Goal: Information Seeking & Learning: Compare options

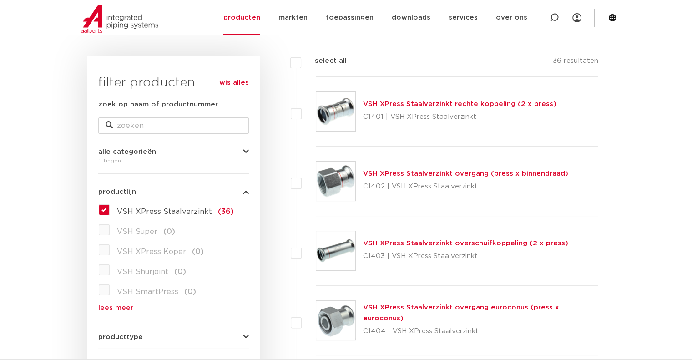
scroll to position [228, 0]
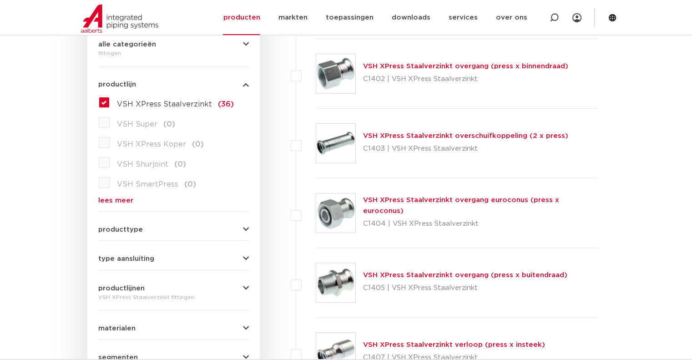
click at [505, 277] on link "VSH XPress Staalverzinkt overgang (press x buitendraad)" at bounding box center [465, 275] width 204 height 7
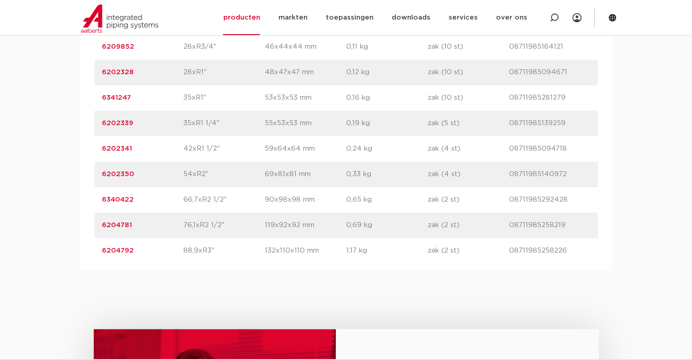
scroll to position [865, 0]
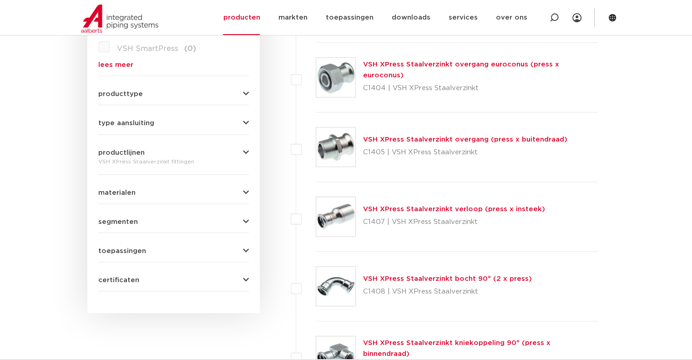
scroll to position [273, 0]
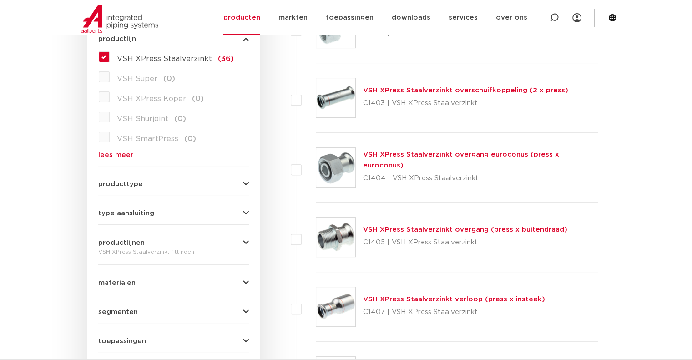
click at [481, 228] on link "VSH XPress Staalverzinkt overgang (press x buitendraad)" at bounding box center [465, 229] width 204 height 7
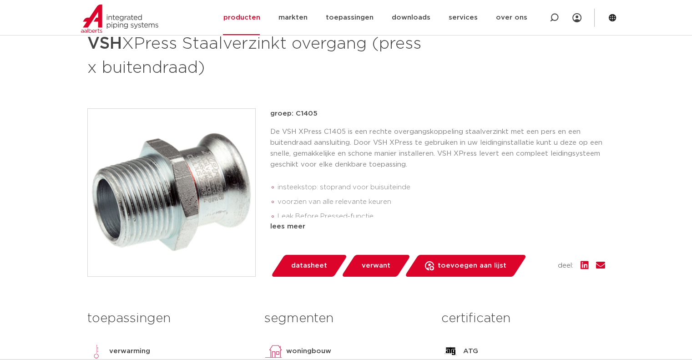
scroll to position [228, 0]
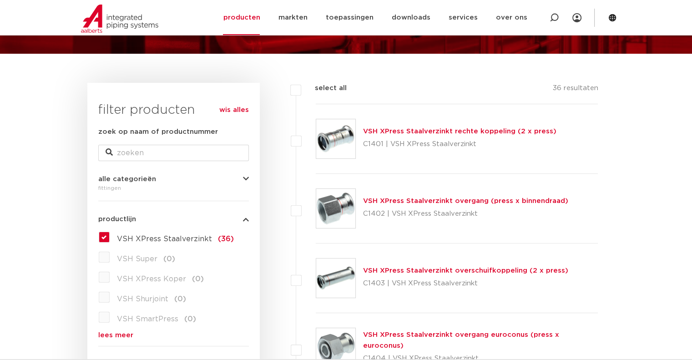
scroll to position [91, 0]
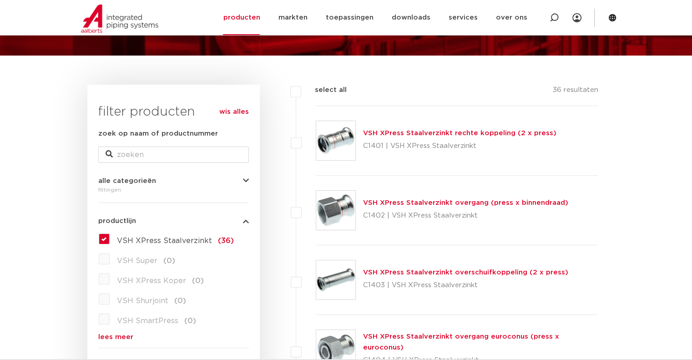
click at [501, 204] on link "VSH XPress Staalverzinkt overgang (press x binnendraad)" at bounding box center [465, 202] width 205 height 7
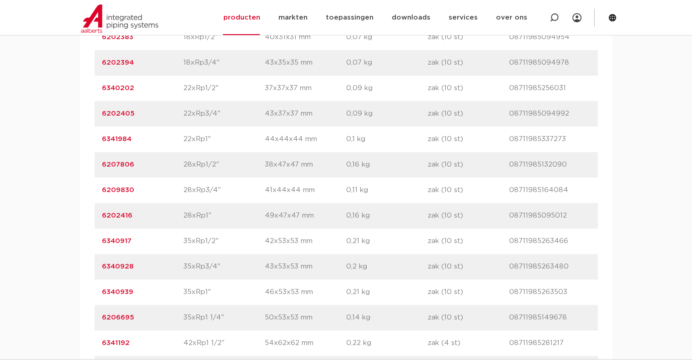
scroll to position [774, 0]
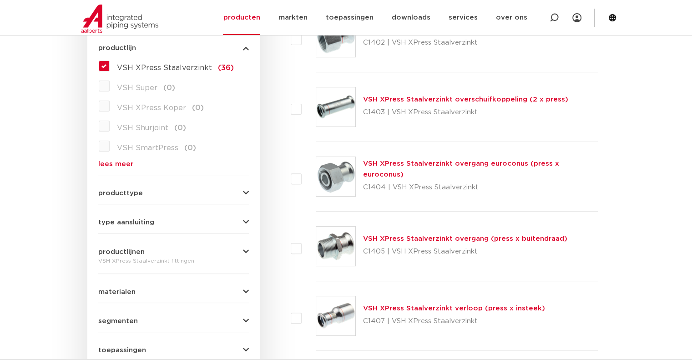
scroll to position [273, 0]
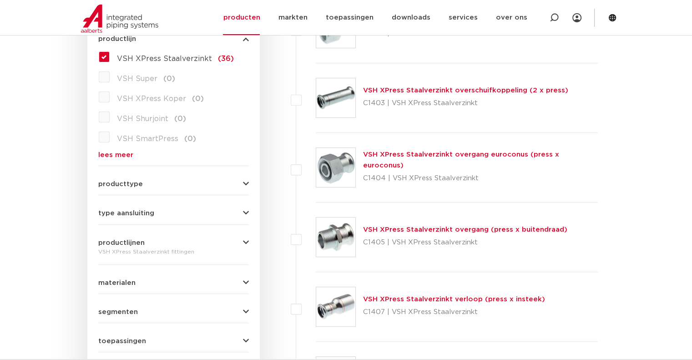
click at [426, 231] on link "VSH XPress Staalverzinkt overgang (press x buitendraad)" at bounding box center [465, 229] width 204 height 7
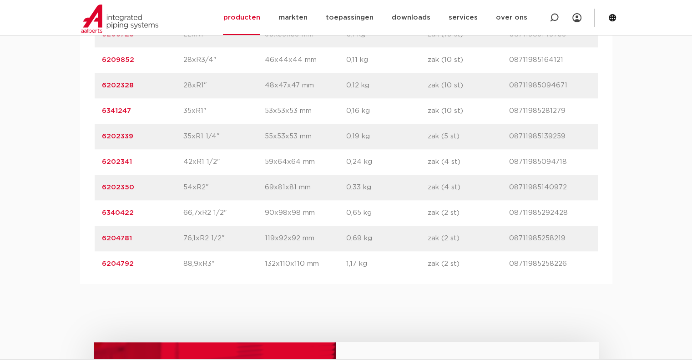
scroll to position [865, 0]
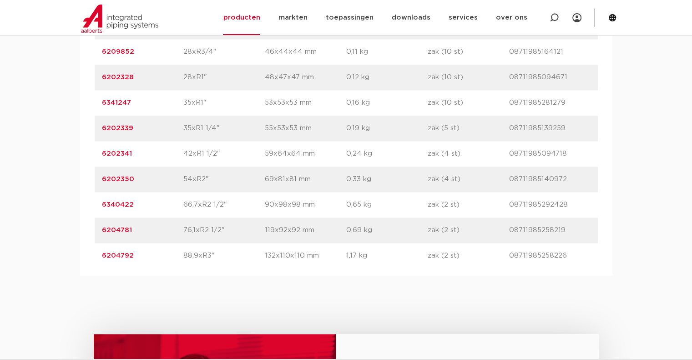
click at [649, 94] on div "assortiment afmetingen specificaties downloads ETIM sustainability verwant asso…" at bounding box center [346, 4] width 692 height 544
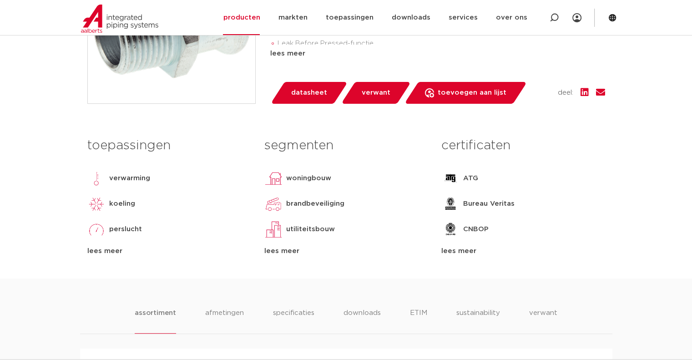
scroll to position [0, 0]
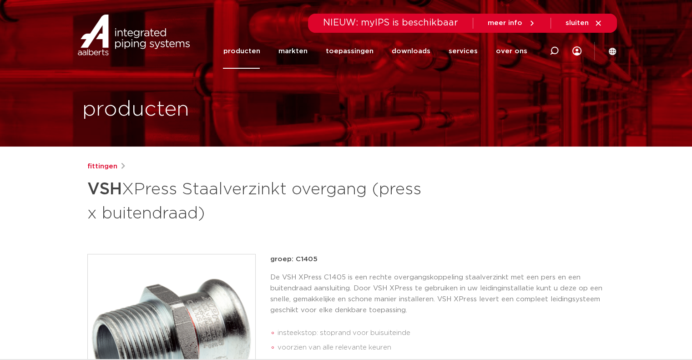
click at [246, 53] on link "producten" at bounding box center [241, 51] width 37 height 35
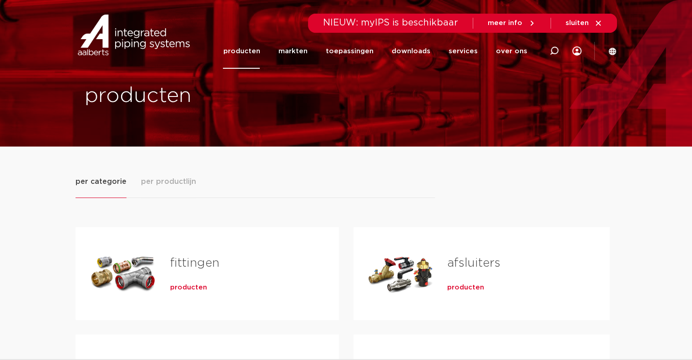
click at [213, 259] on link "fittingen" at bounding box center [194, 263] width 49 height 12
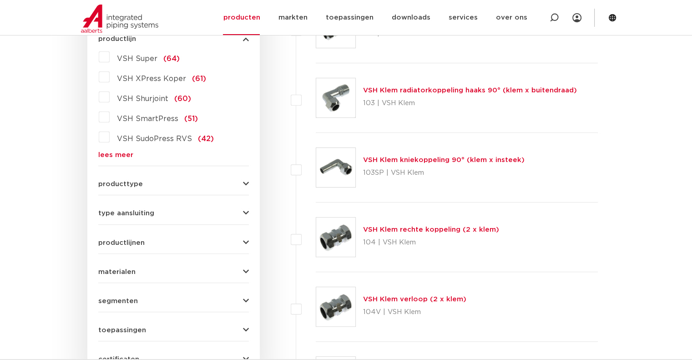
click at [123, 154] on link "lees meer" at bounding box center [173, 155] width 151 height 7
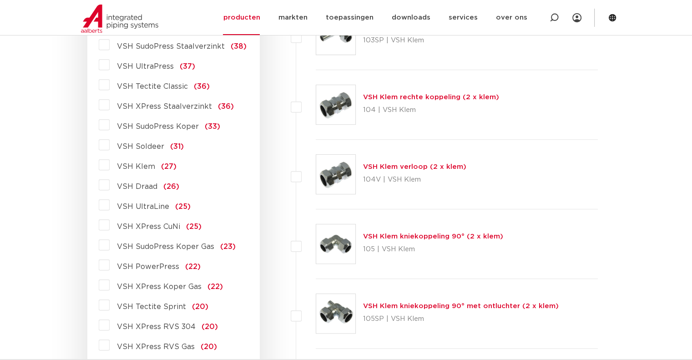
scroll to position [410, 0]
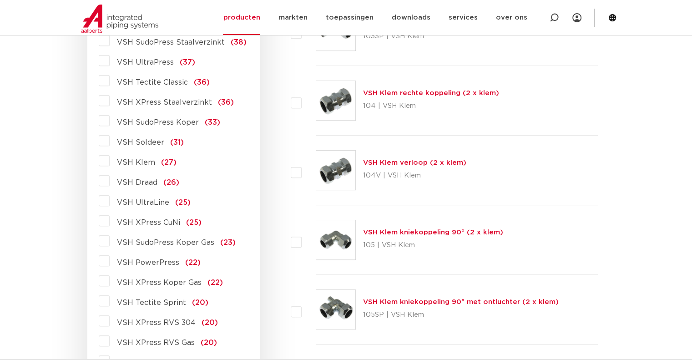
drag, startPoint x: 103, startPoint y: 260, endPoint x: 145, endPoint y: 255, distance: 42.6
click at [110, 260] on label "VSH PowerPress (22)" at bounding box center [155, 261] width 91 height 15
click at [0, 0] on input "VSH PowerPress (22)" at bounding box center [0, 0] width 0 height 0
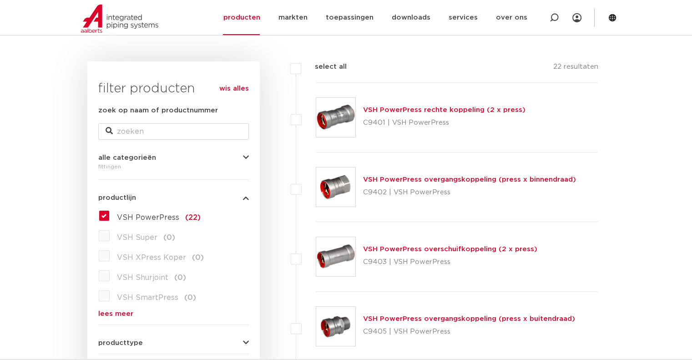
scroll to position [91, 0]
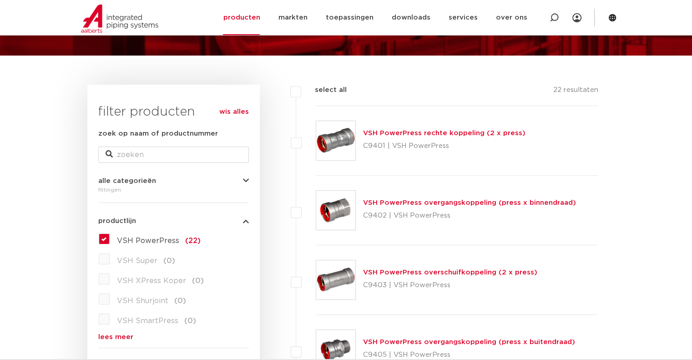
click at [471, 201] on link "VSH PowerPress overgangskoppeling (press x binnendraad)" at bounding box center [469, 202] width 213 height 7
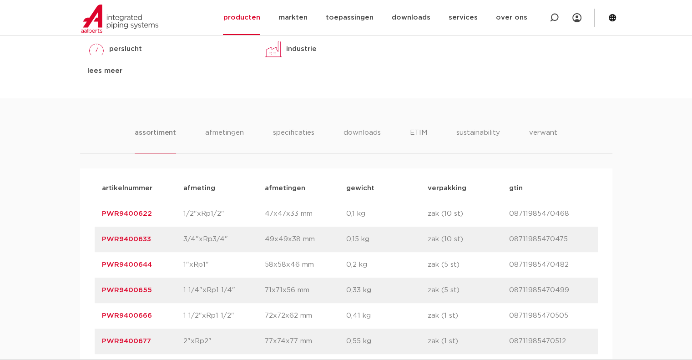
scroll to position [592, 0]
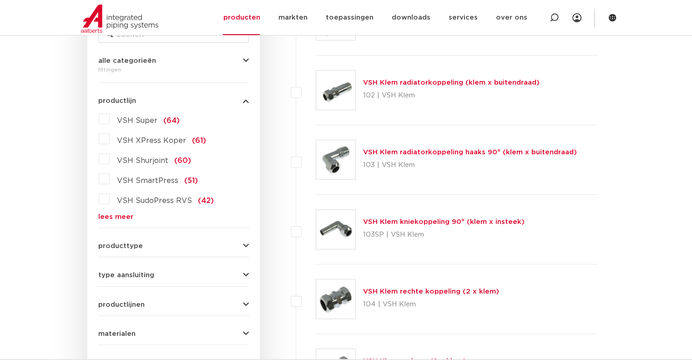
scroll to position [91, 0]
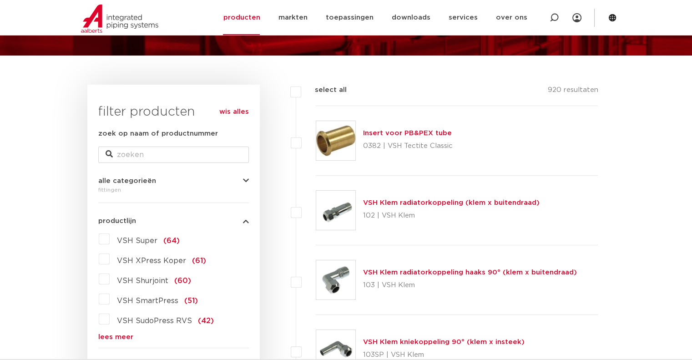
click at [113, 336] on link "lees meer" at bounding box center [173, 337] width 151 height 7
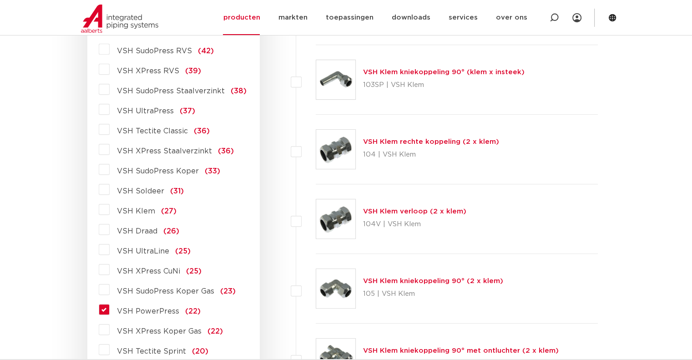
scroll to position [364, 0]
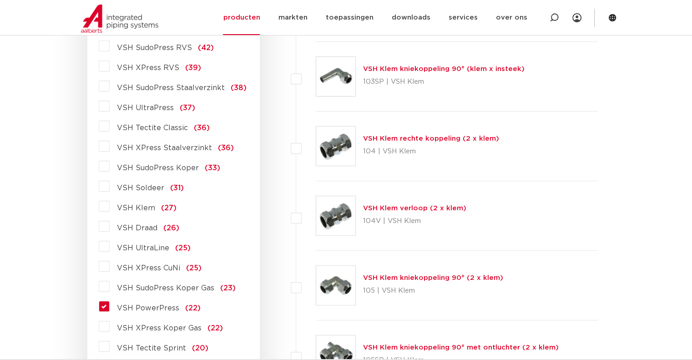
click at [110, 309] on label "VSH PowerPress (22)" at bounding box center [155, 306] width 91 height 15
click at [0, 0] on input "VSH PowerPress (22)" at bounding box center [0, 0] width 0 height 0
click at [110, 306] on label "VSH PowerPress (22)" at bounding box center [155, 306] width 91 height 15
click at [0, 0] on input "VSH PowerPress (22)" at bounding box center [0, 0] width 0 height 0
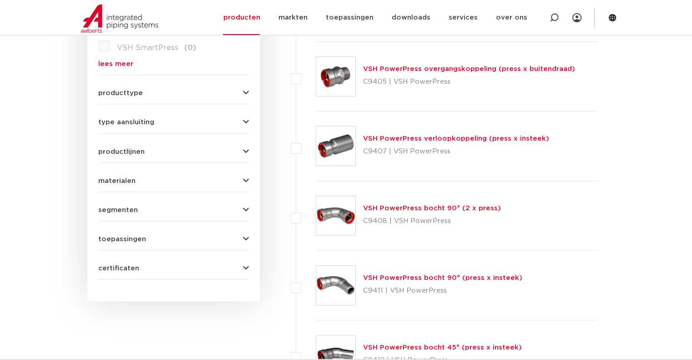
click at [507, 70] on link "VSH PowerPress overgangskoppeling (press x buitendraad)" at bounding box center [469, 69] width 212 height 7
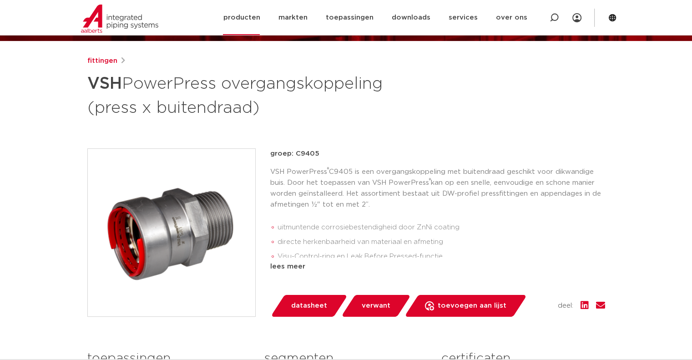
scroll to position [91, 0]
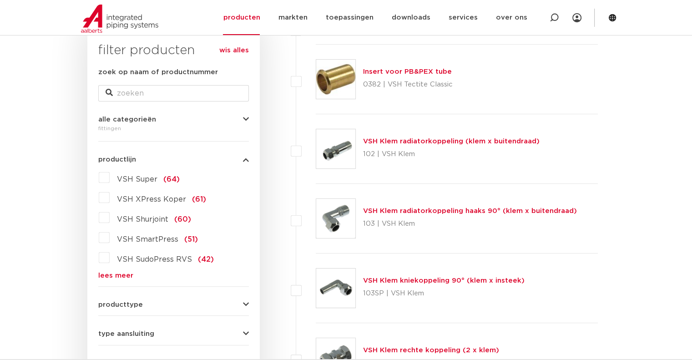
scroll to position [137, 0]
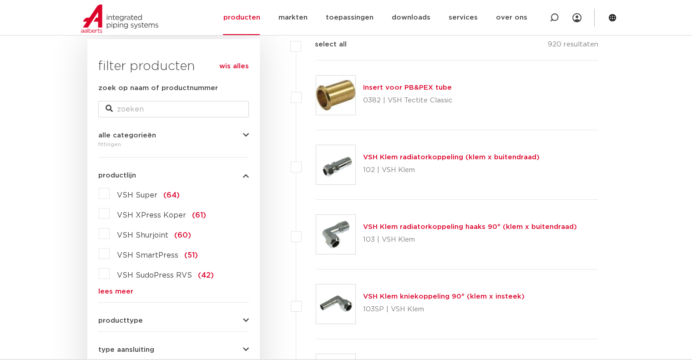
click at [109, 293] on link "lees meer" at bounding box center [173, 291] width 151 height 7
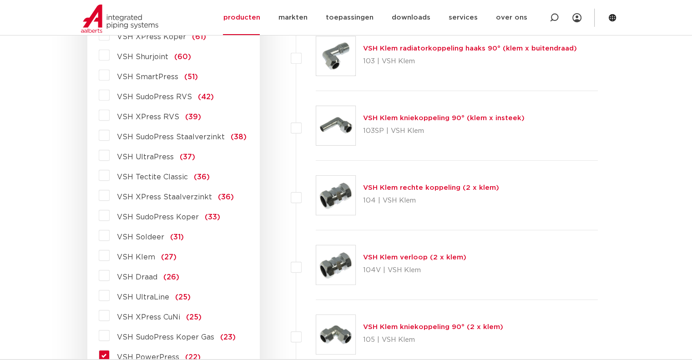
scroll to position [455, 0]
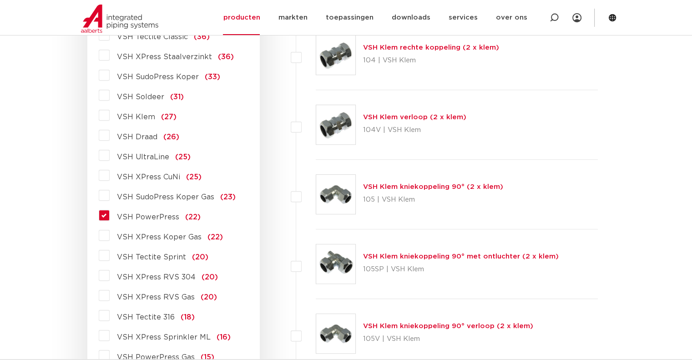
click at [110, 213] on label "VSH PowerPress (22)" at bounding box center [155, 215] width 91 height 15
click at [0, 0] on input "VSH PowerPress (22)" at bounding box center [0, 0] width 0 height 0
click at [110, 215] on label "VSH PowerPress (22)" at bounding box center [155, 215] width 91 height 15
click at [0, 0] on input "VSH PowerPress (22)" at bounding box center [0, 0] width 0 height 0
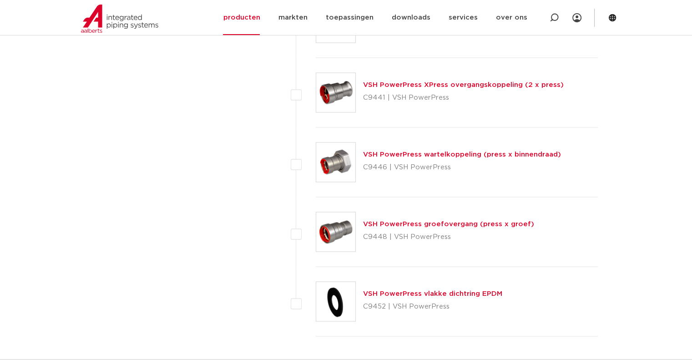
scroll to position [1411, 0]
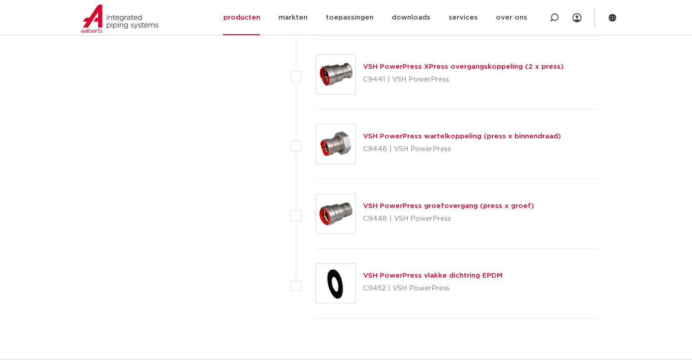
click at [495, 134] on link "VSH PowerPress wartelkoppeling (press x binnendraad)" at bounding box center [462, 136] width 198 height 7
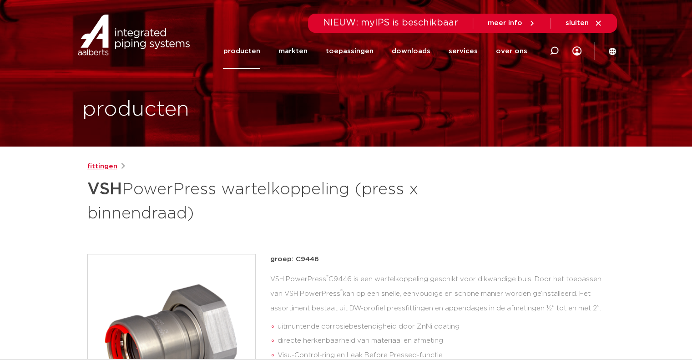
click at [97, 165] on link "fittingen" at bounding box center [102, 166] width 30 height 11
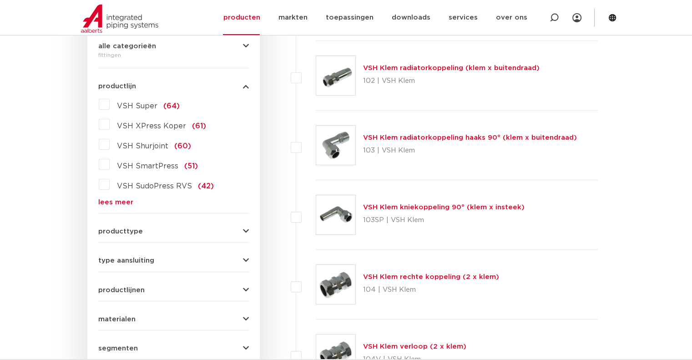
scroll to position [319, 0]
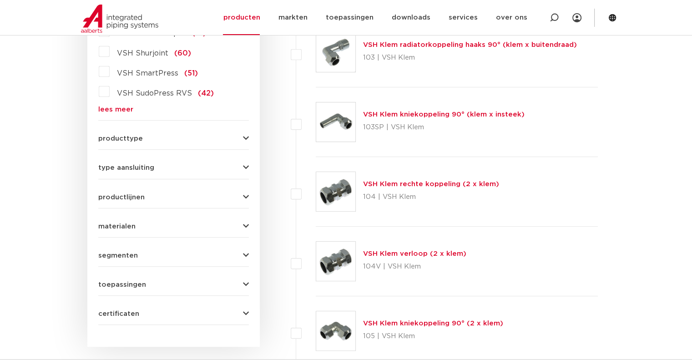
click at [118, 106] on link "lees meer" at bounding box center [173, 109] width 151 height 7
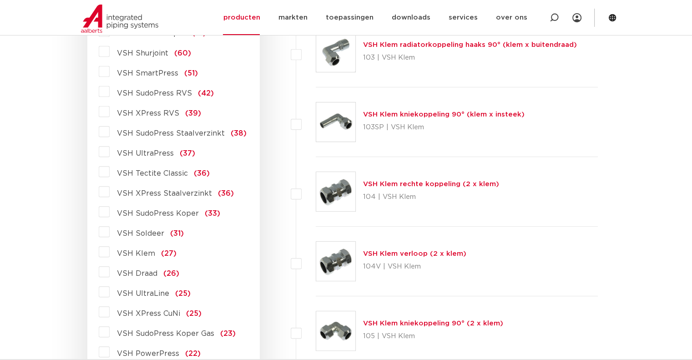
scroll to position [546, 0]
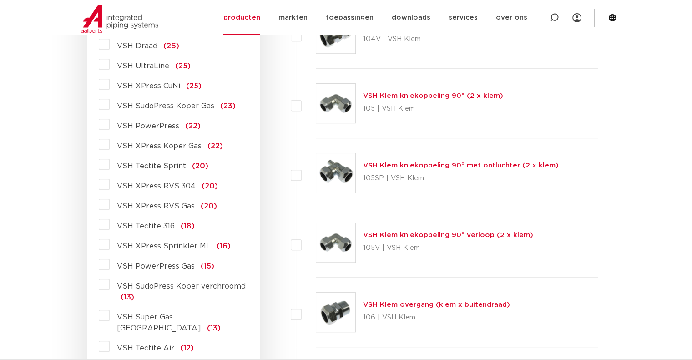
drag, startPoint x: 105, startPoint y: 125, endPoint x: 111, endPoint y: 122, distance: 6.5
click at [110, 125] on label "VSH PowerPress (22)" at bounding box center [155, 124] width 91 height 15
click at [0, 0] on input "VSH PowerPress (22)" at bounding box center [0, 0] width 0 height 0
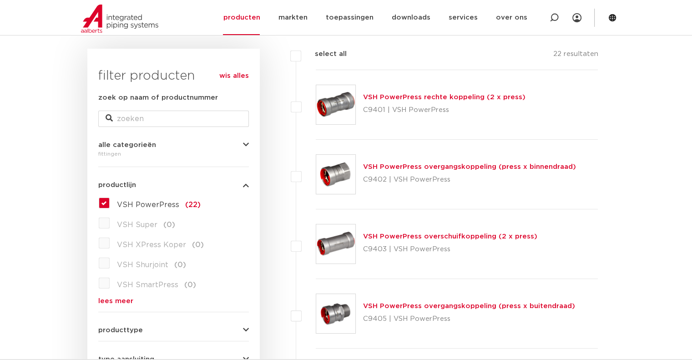
scroll to position [228, 0]
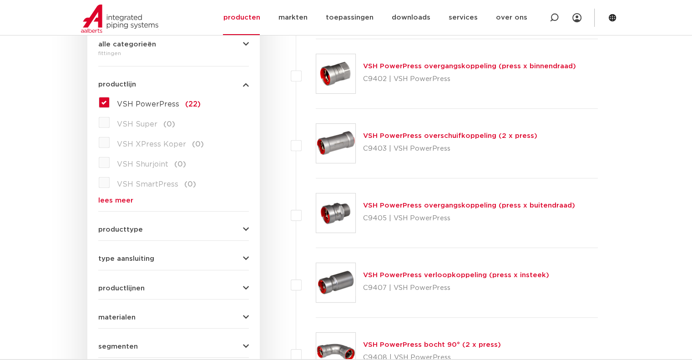
click at [498, 68] on link "VSH PowerPress overgangskoppeling (press x binnendraad)" at bounding box center [469, 66] width 213 height 7
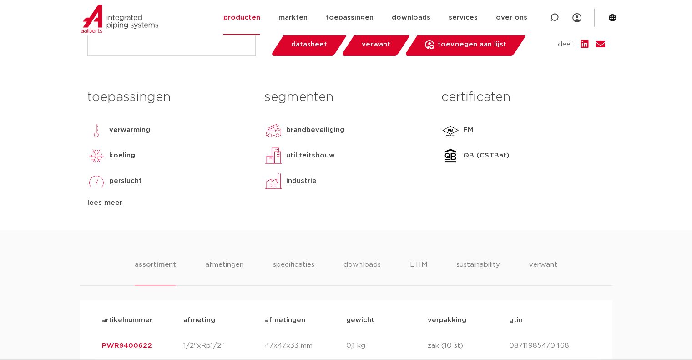
scroll to position [546, 0]
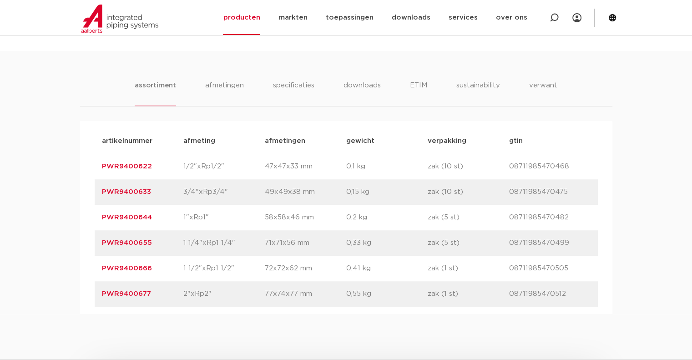
click at [122, 295] on link "PWR9400677" at bounding box center [126, 293] width 49 height 7
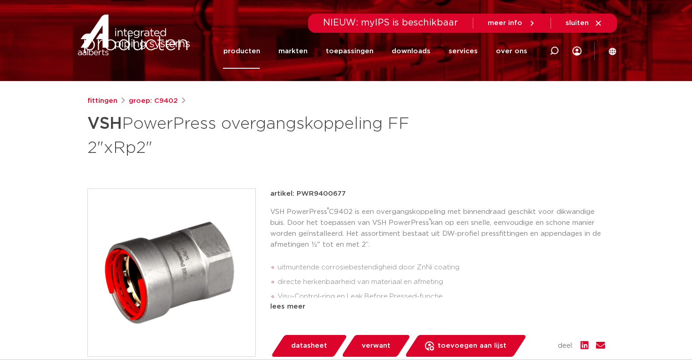
scroll to position [137, 0]
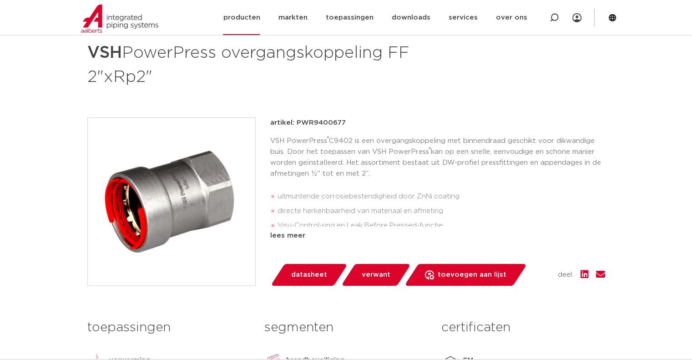
click at [255, 17] on link "producten" at bounding box center [241, 17] width 37 height 35
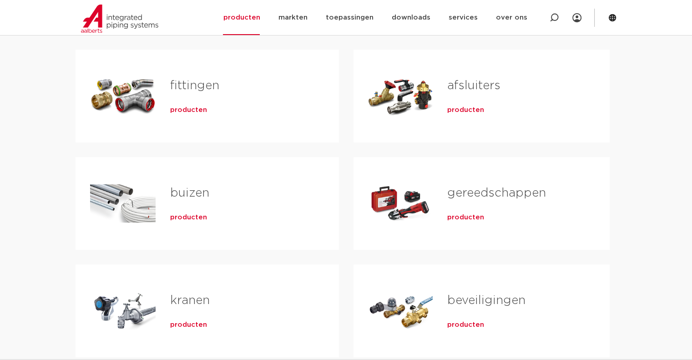
scroll to position [182, 0]
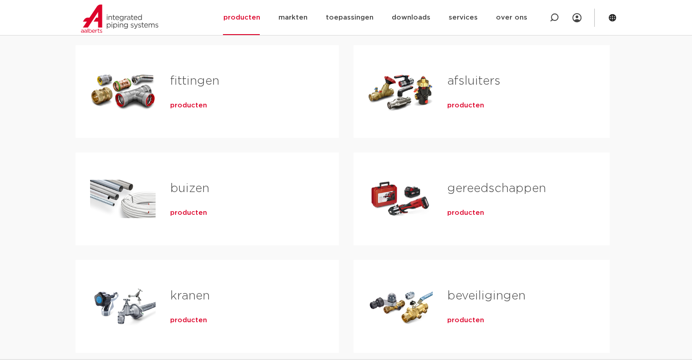
click at [472, 89] on h2 "afsluiters" at bounding box center [513, 83] width 133 height 21
click at [474, 107] on span "producten" at bounding box center [465, 105] width 37 height 9
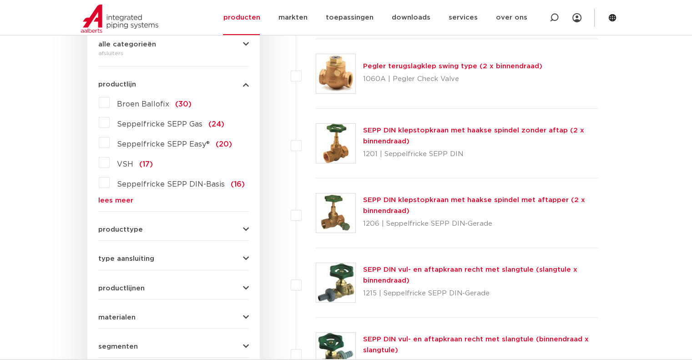
click at [110, 162] on label "VSH (17)" at bounding box center [131, 162] width 43 height 15
click at [0, 0] on input "VSH (17)" at bounding box center [0, 0] width 0 height 0
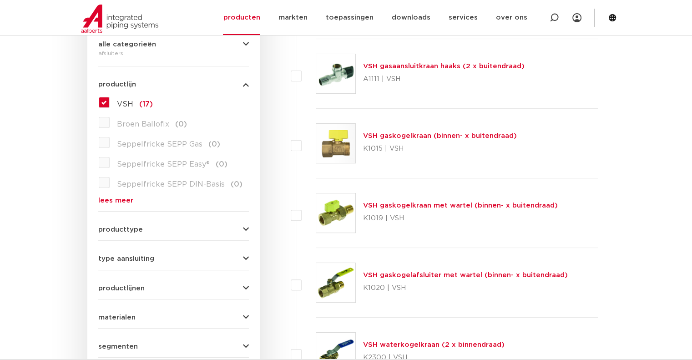
click at [257, 254] on div "wis alles filter producten zoek op naam of productnummer alle categorieën afslu…" at bounding box center [173, 193] width 173 height 490
click at [244, 258] on icon "button" at bounding box center [246, 258] width 6 height 7
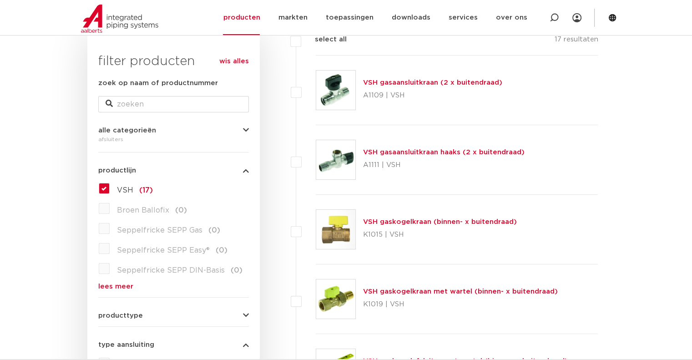
scroll to position [137, 0]
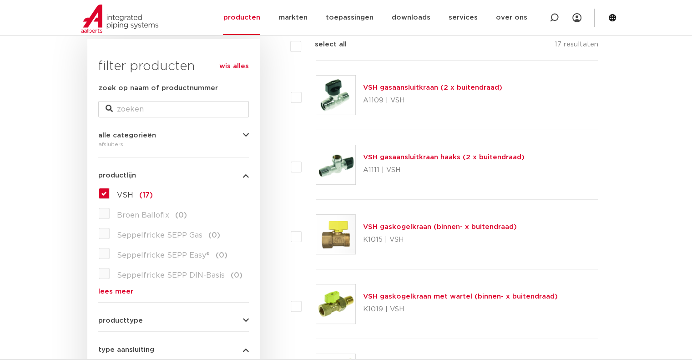
click at [110, 193] on label "VSH (17)" at bounding box center [131, 193] width 43 height 15
click at [0, 0] on input "VSH (17)" at bounding box center [0, 0] width 0 height 0
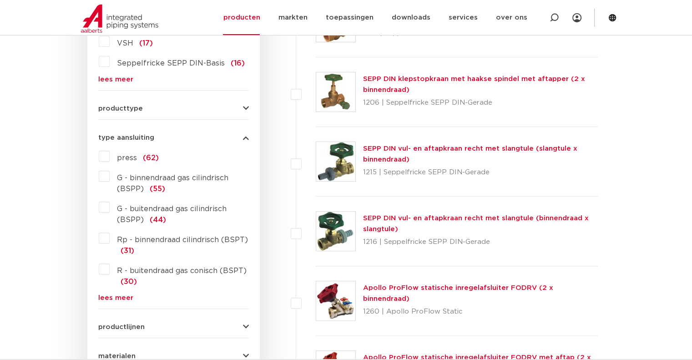
scroll to position [350, 0]
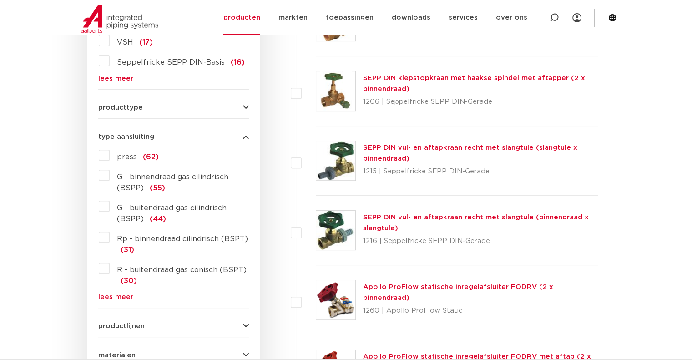
drag, startPoint x: 100, startPoint y: 154, endPoint x: 104, endPoint y: 152, distance: 4.9
click at [110, 153] on label "press (62)" at bounding box center [134, 155] width 49 height 15
click at [0, 0] on input "press (62)" at bounding box center [0, 0] width 0 height 0
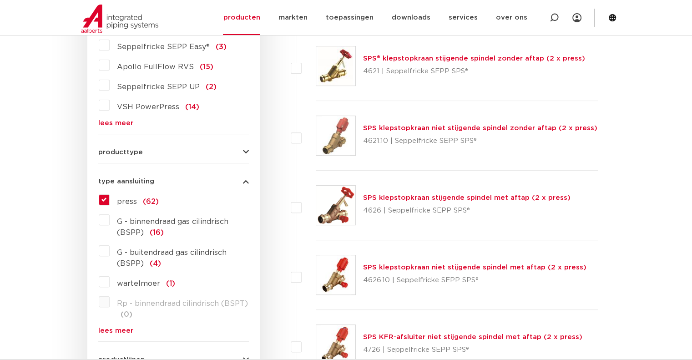
scroll to position [304, 0]
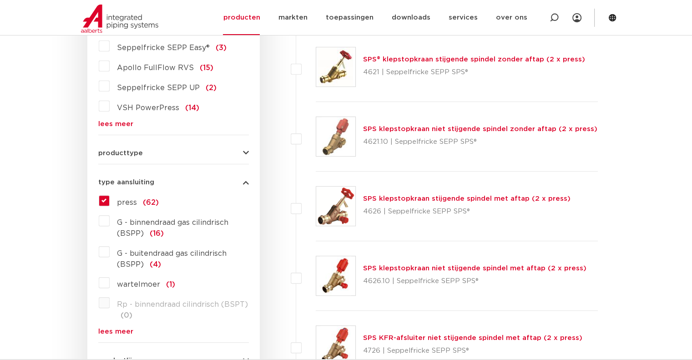
click at [247, 152] on icon "button" at bounding box center [246, 153] width 6 height 7
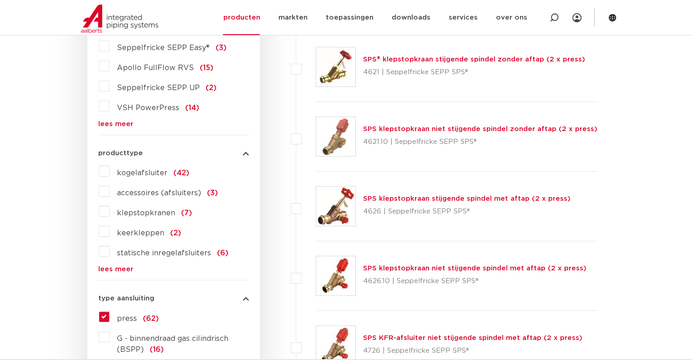
click at [110, 171] on label "kogelafsluiter (42)" at bounding box center [150, 171] width 80 height 15
click at [0, 0] on input "kogelafsluiter (42)" at bounding box center [0, 0] width 0 height 0
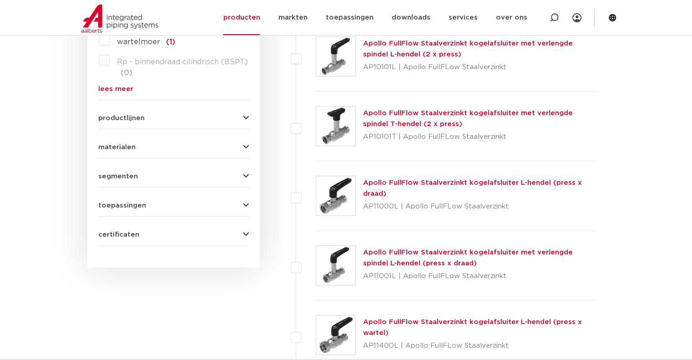
scroll to position [668, 0]
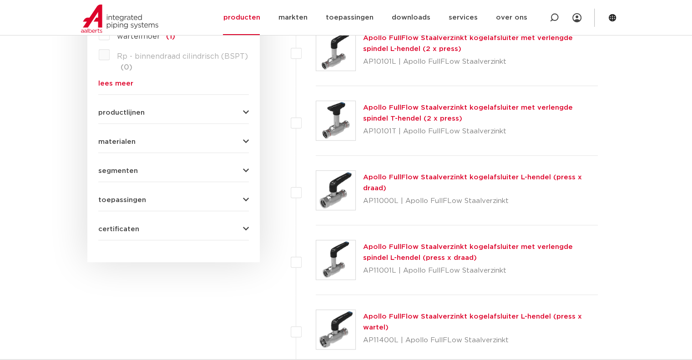
click at [245, 200] on icon "button" at bounding box center [246, 200] width 6 height 7
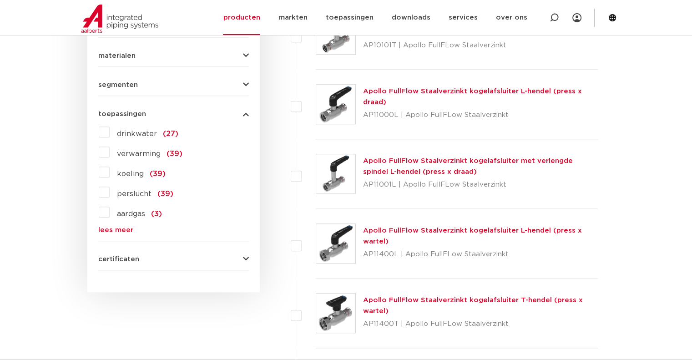
scroll to position [759, 0]
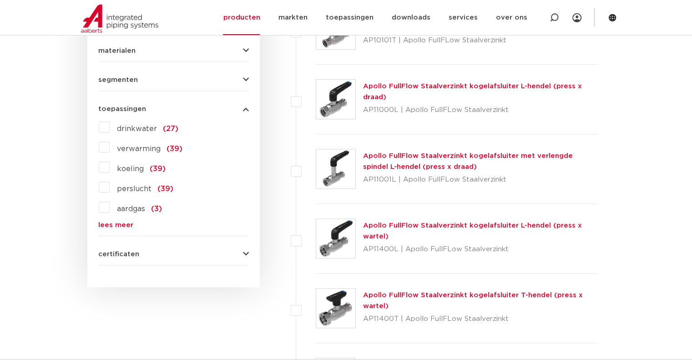
click at [110, 146] on label "verwarming (39)" at bounding box center [146, 147] width 73 height 15
click at [0, 0] on input "verwarming (39)" at bounding box center [0, 0] width 0 height 0
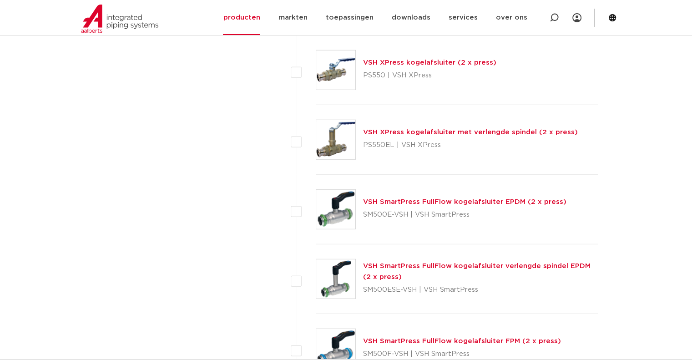
scroll to position [2307, 0]
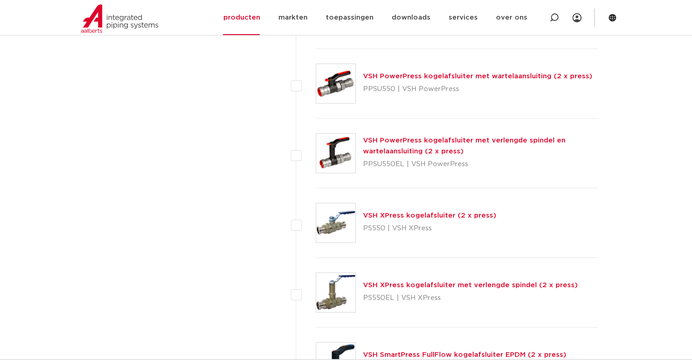
click at [440, 214] on link "VSH XPress kogelafsluiter (2 x press)" at bounding box center [429, 215] width 133 height 7
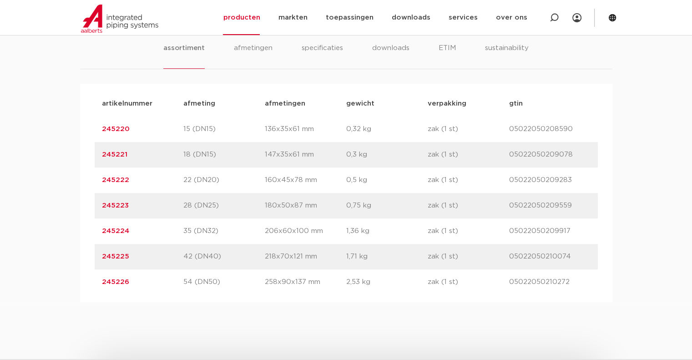
scroll to position [592, 0]
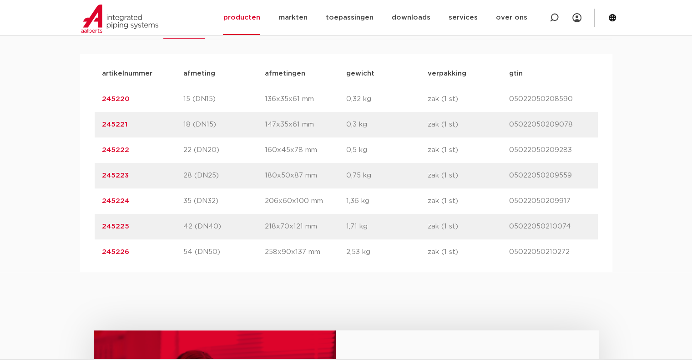
click at [112, 253] on link "245226" at bounding box center [115, 252] width 27 height 7
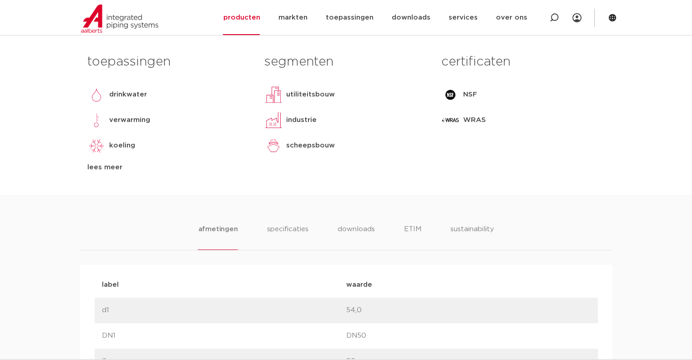
scroll to position [455, 0]
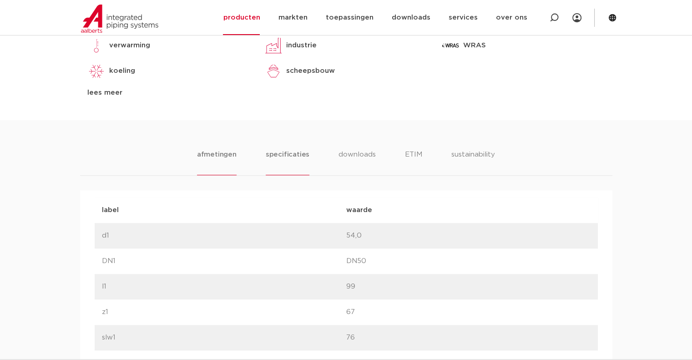
click at [289, 158] on li "specificaties" at bounding box center [288, 162] width 44 height 26
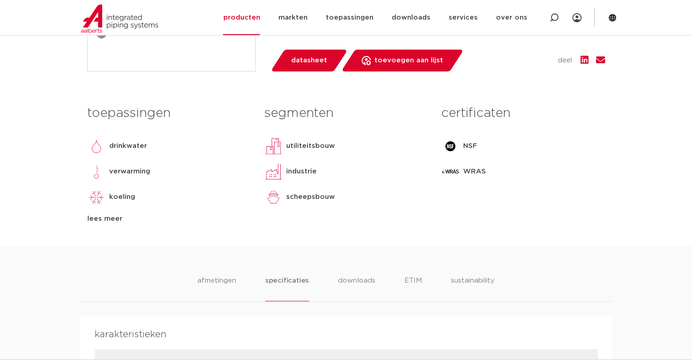
scroll to position [319, 0]
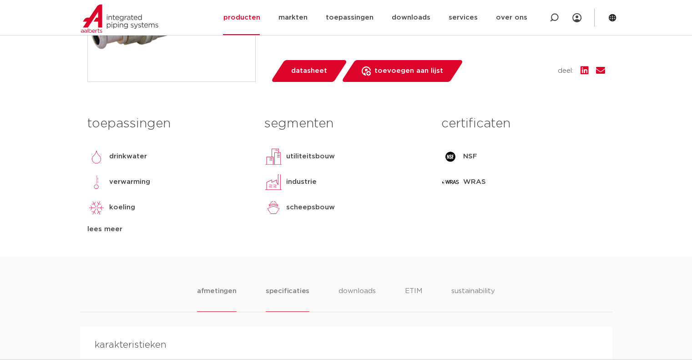
click at [225, 286] on li "afmetingen" at bounding box center [217, 299] width 40 height 26
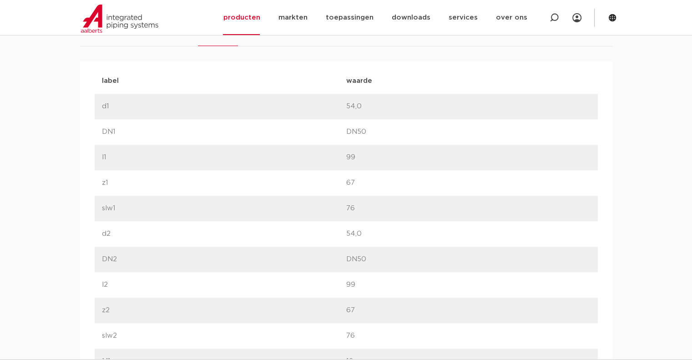
scroll to position [637, 0]
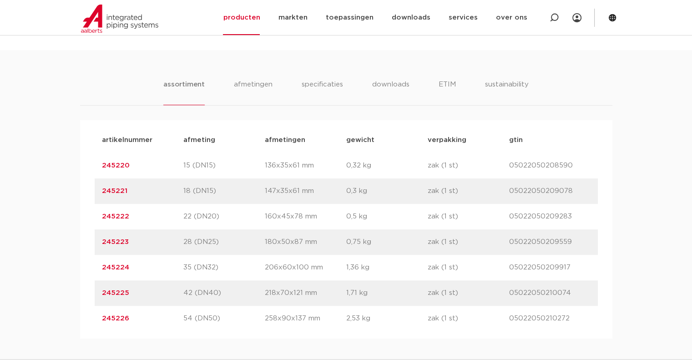
scroll to position [410, 0]
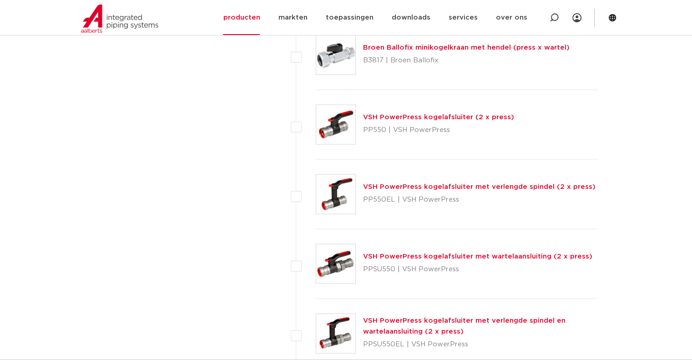
scroll to position [2125, 0]
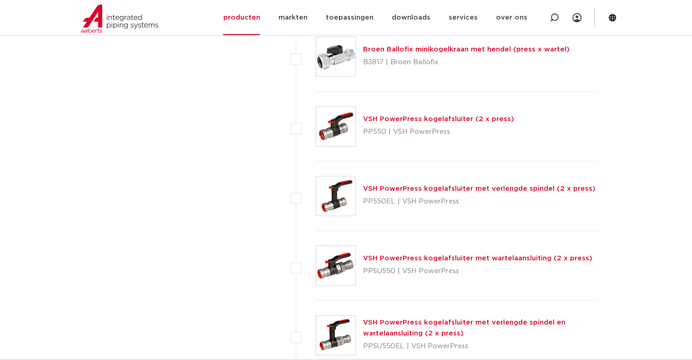
click at [459, 116] on link "VSH PowerPress kogelafsluiter (2 x press)" at bounding box center [438, 119] width 151 height 7
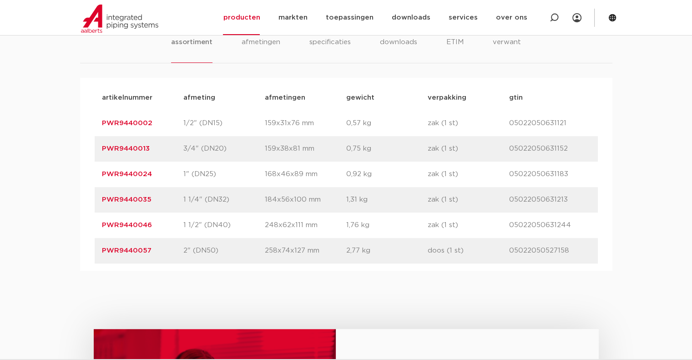
scroll to position [410, 0]
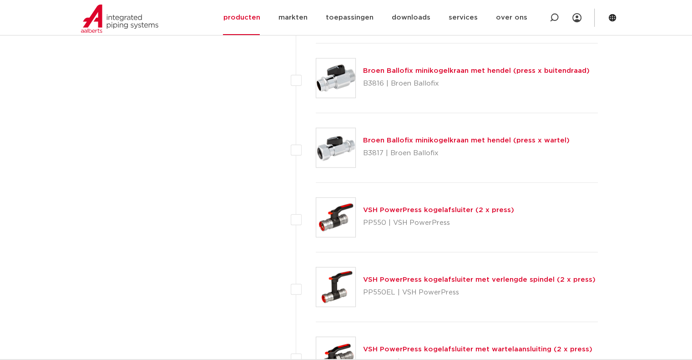
scroll to position [2034, 0]
click at [513, 276] on link "VSH PowerPress kogelafsluiter met verlengde spindel (2 x press)" at bounding box center [479, 279] width 233 height 7
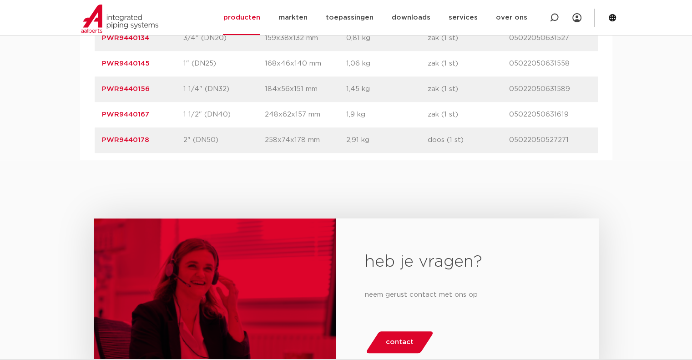
scroll to position [592, 0]
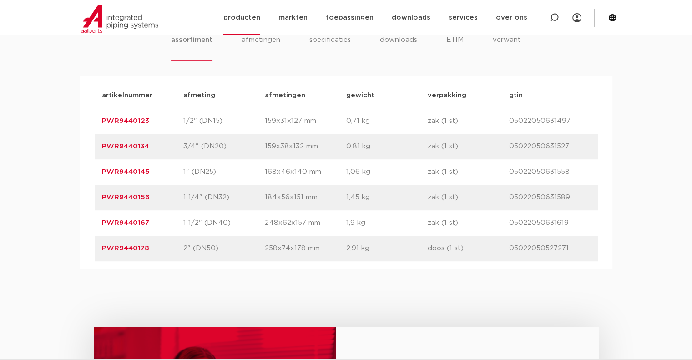
click at [260, 14] on link "producten" at bounding box center [241, 17] width 37 height 35
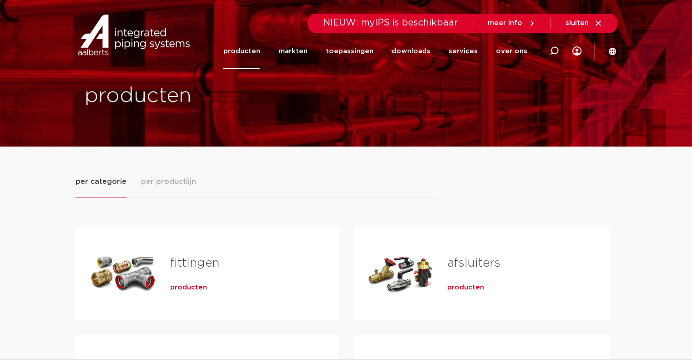
click at [471, 262] on link "afsluiters" at bounding box center [473, 263] width 53 height 12
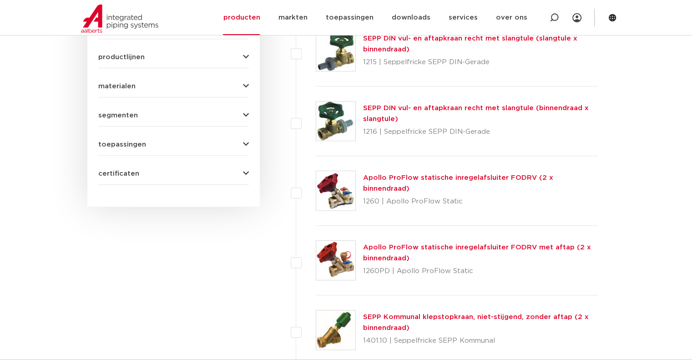
scroll to position [304, 0]
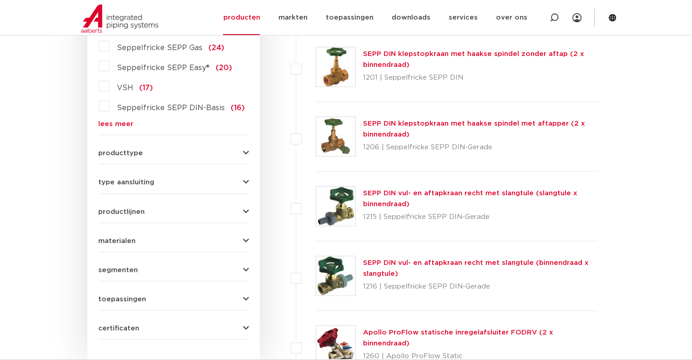
click at [240, 177] on div "type aansluiting press (62) G - binnendraad gas cilindrisch (BSPP) (55) G - bui…" at bounding box center [173, 179] width 151 height 14
click at [242, 184] on button "type aansluiting" at bounding box center [173, 182] width 151 height 7
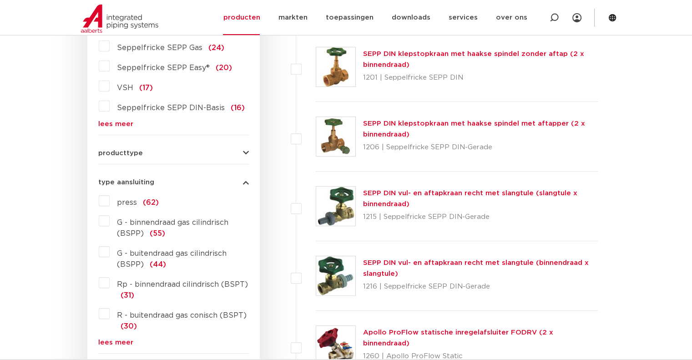
click at [110, 202] on label "press (62)" at bounding box center [134, 200] width 49 height 15
click at [0, 0] on input "press (62)" at bounding box center [0, 0] width 0 height 0
click at [245, 183] on icon "button" at bounding box center [246, 182] width 6 height 7
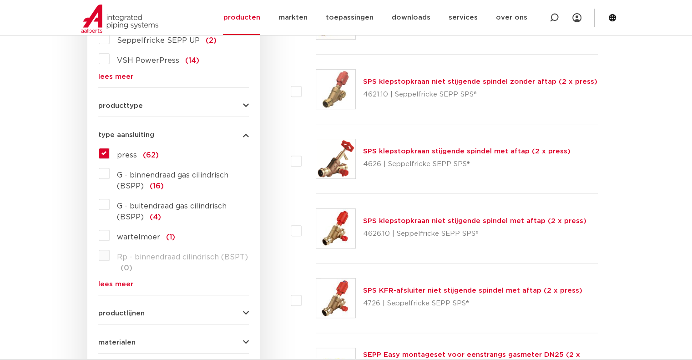
scroll to position [293, 0]
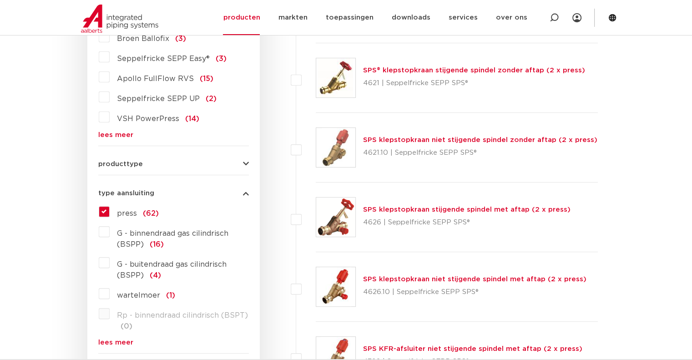
click at [244, 162] on icon "button" at bounding box center [246, 164] width 6 height 7
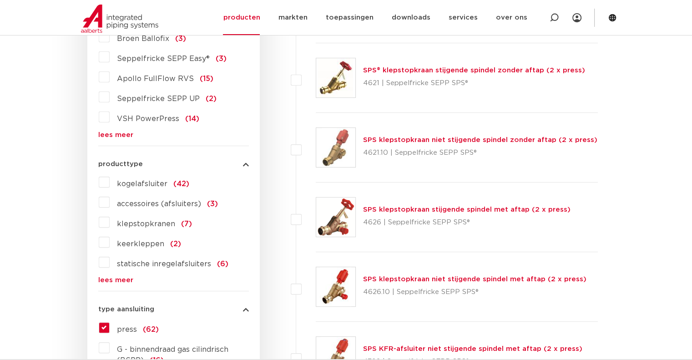
click at [110, 180] on label "kogelafsluiter (42)" at bounding box center [150, 182] width 80 height 15
click at [0, 0] on input "kogelafsluiter (42)" at bounding box center [0, 0] width 0 height 0
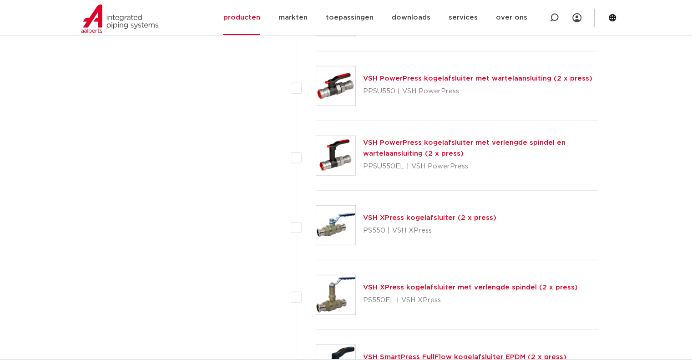
scroll to position [2342, 0]
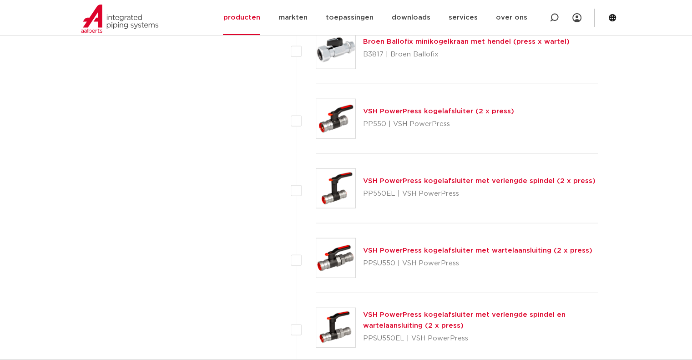
click at [463, 108] on link "VSH PowerPress kogelafsluiter (2 x press)" at bounding box center [438, 111] width 151 height 7
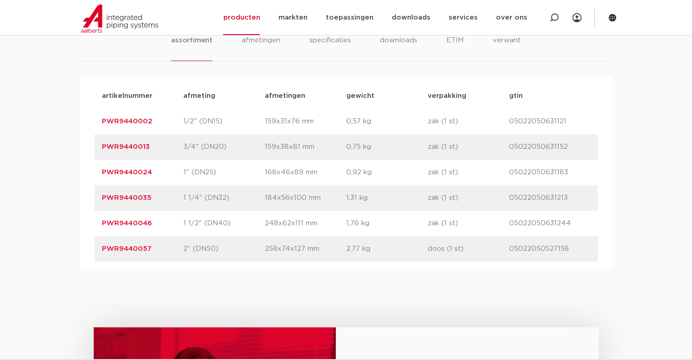
scroll to position [637, 0]
